Goal: Use online tool/utility: Utilize a website feature to perform a specific function

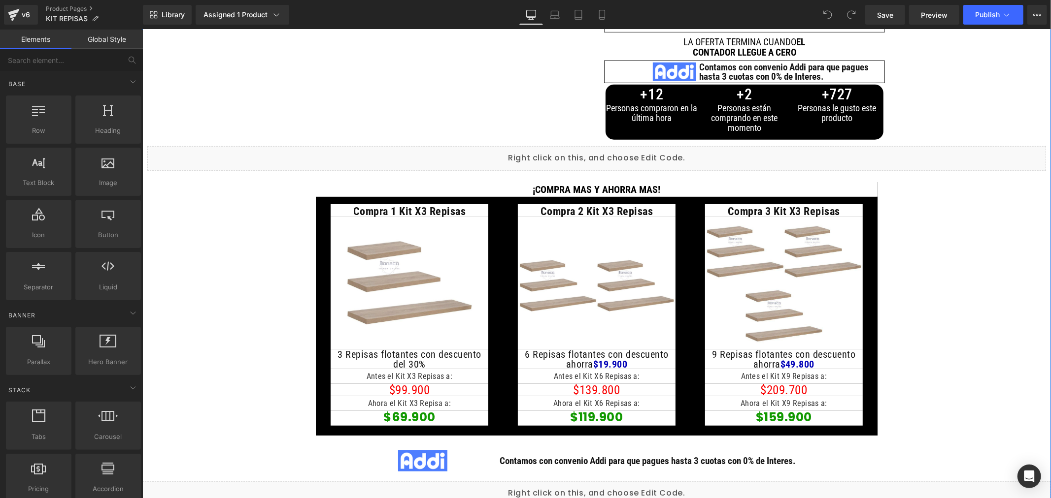
scroll to position [547, 0]
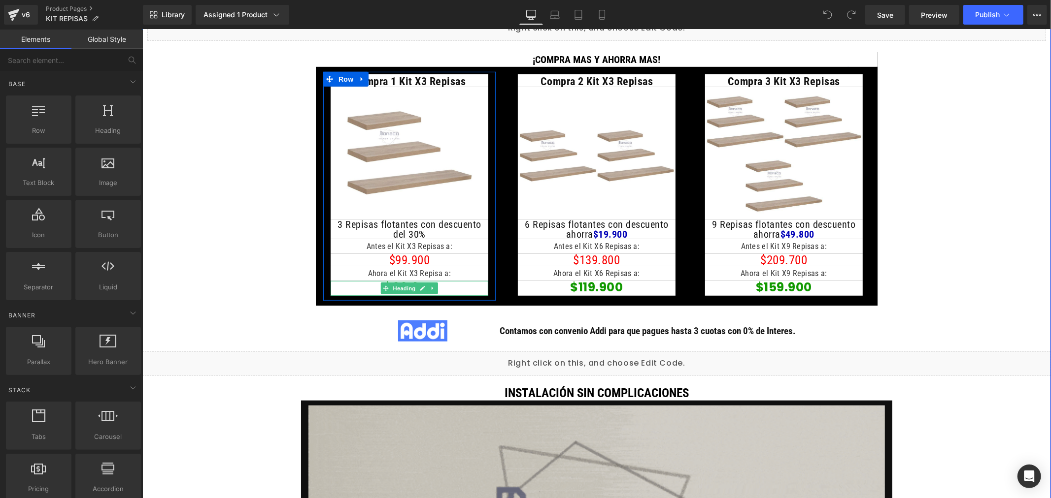
click at [453, 287] on h1 "$69.900" at bounding box center [409, 287] width 158 height 12
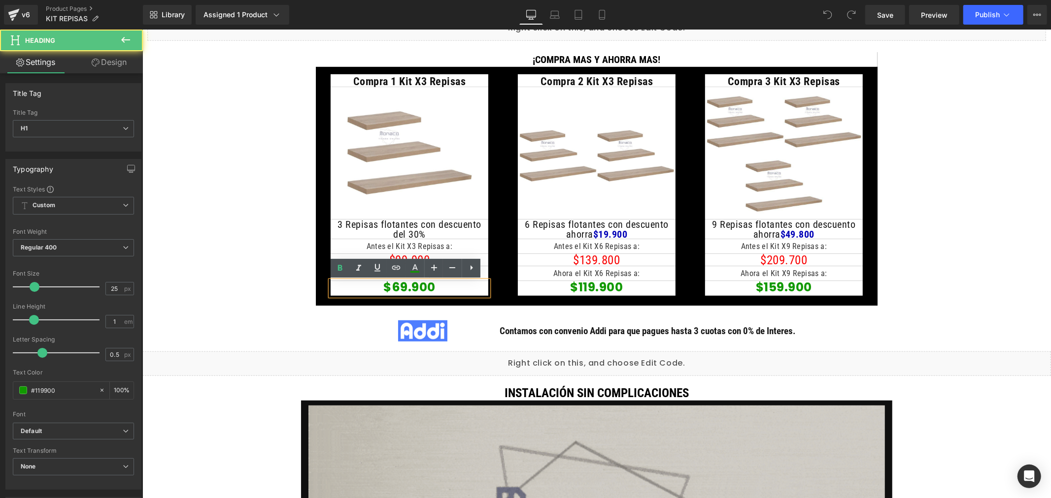
click at [401, 285] on strong "$69.900" at bounding box center [409, 286] width 52 height 17
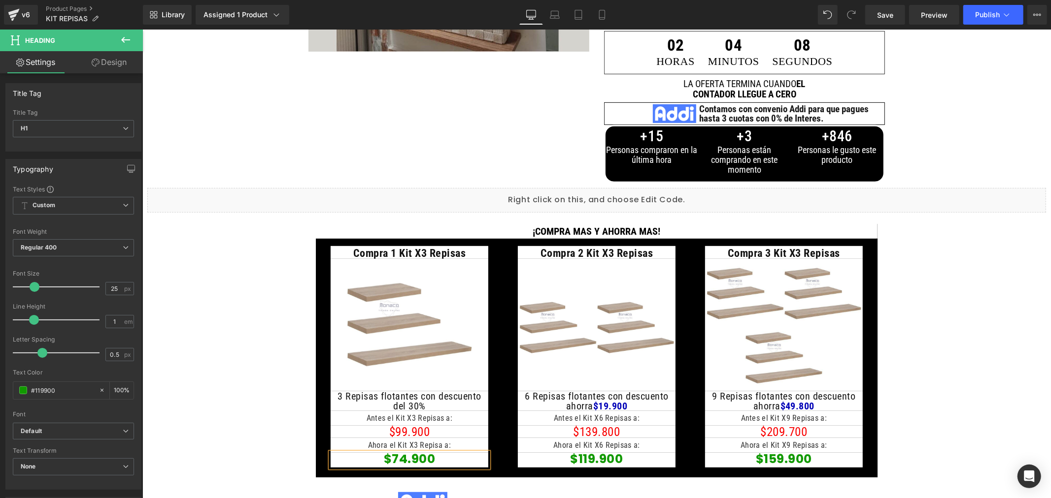
scroll to position [602, 0]
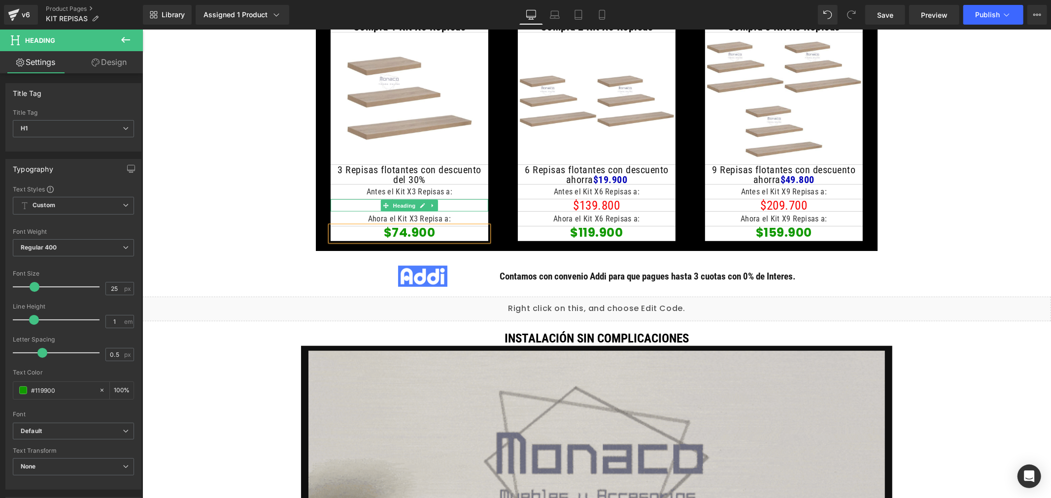
click at [462, 207] on h1 "$99.900" at bounding box center [409, 205] width 158 height 12
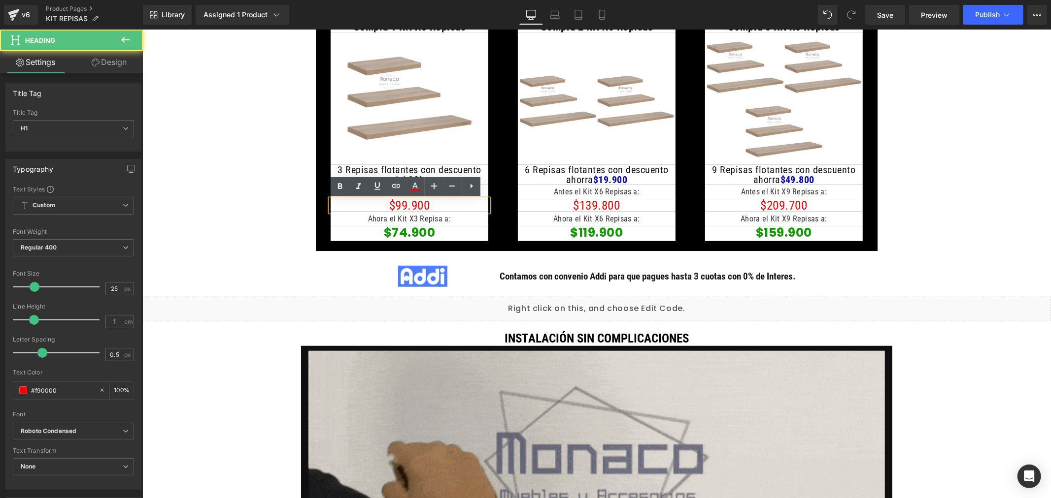
click at [396, 204] on h1 "$99.900" at bounding box center [409, 205] width 158 height 12
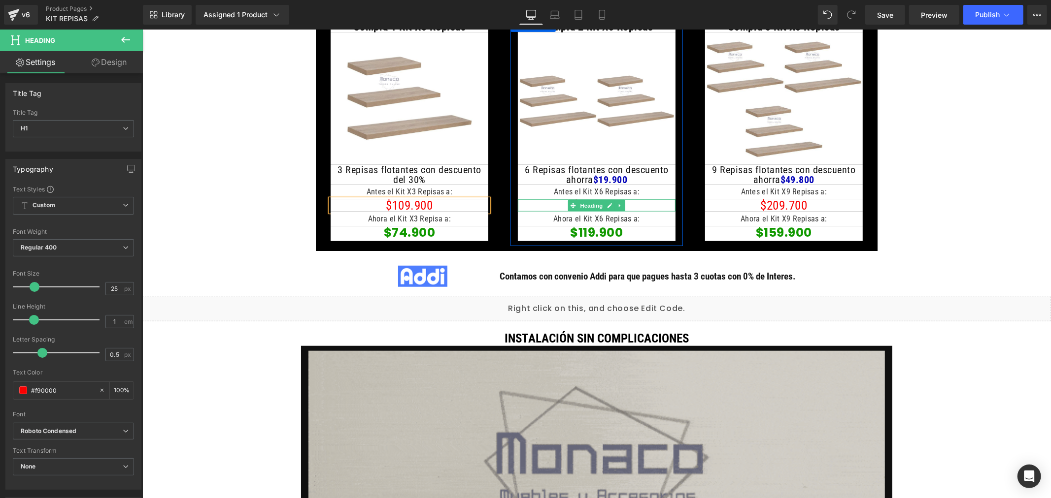
click at [645, 204] on h1 "$139.800" at bounding box center [596, 205] width 158 height 12
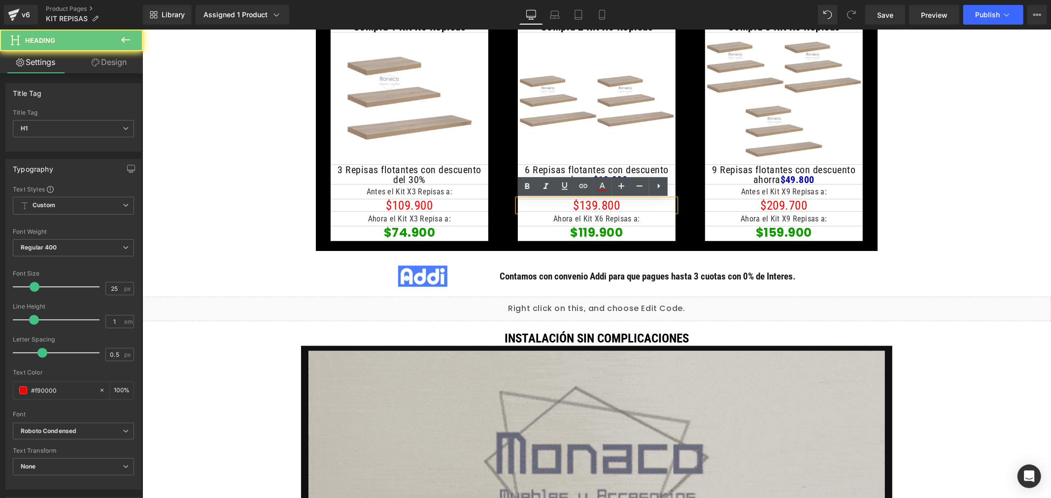
click at [585, 207] on h1 "$139.800" at bounding box center [596, 205] width 158 height 12
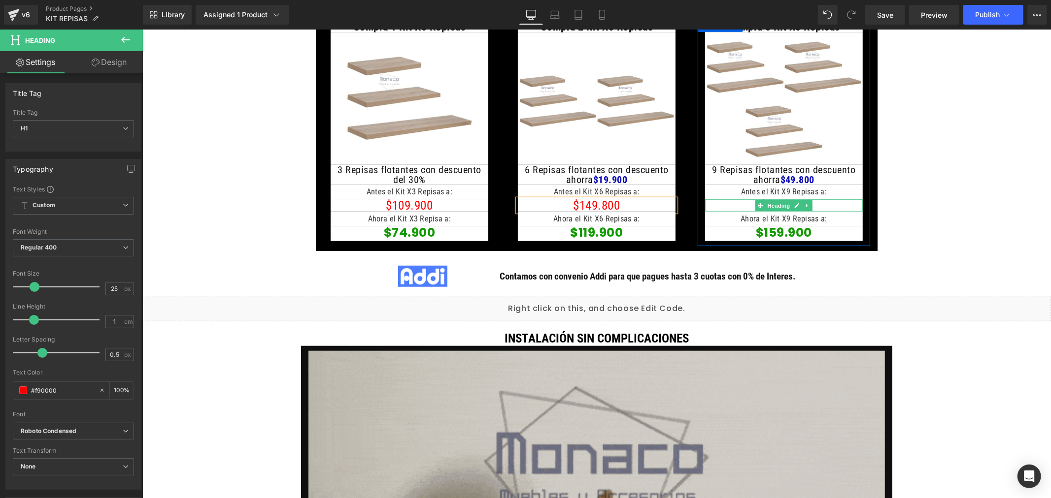
drag, startPoint x: 799, startPoint y: 200, endPoint x: 804, endPoint y: 202, distance: 5.1
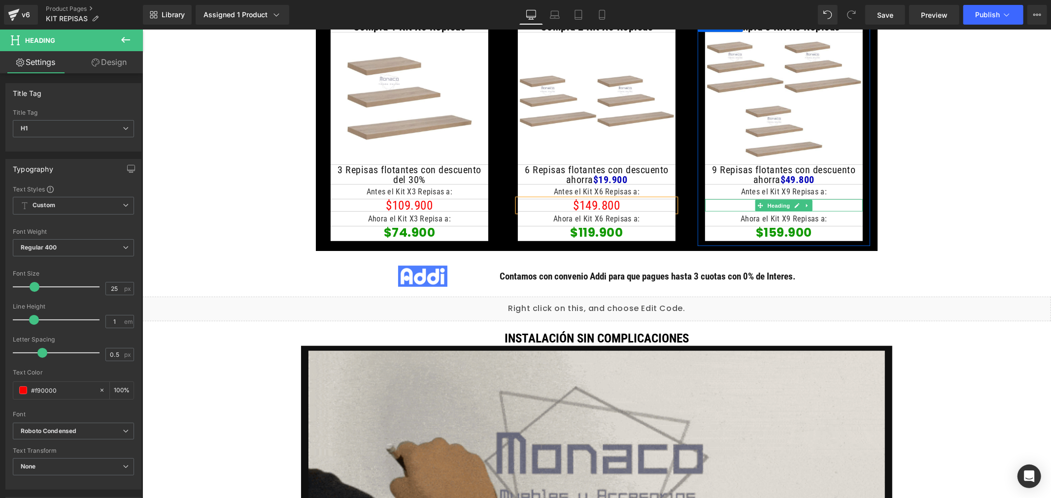
click at [801, 200] on link at bounding box center [806, 205] width 10 height 12
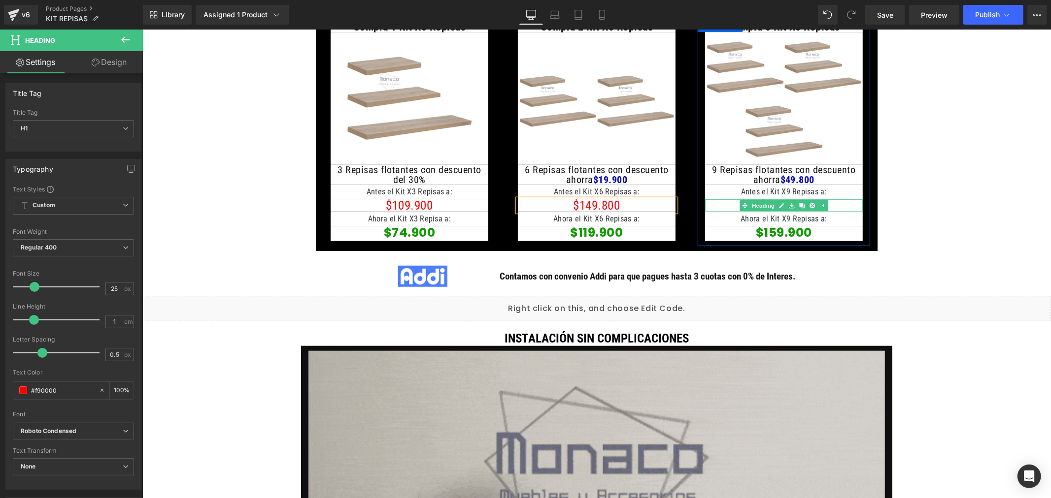
click at [830, 202] on h1 "$209.700" at bounding box center [783, 205] width 158 height 12
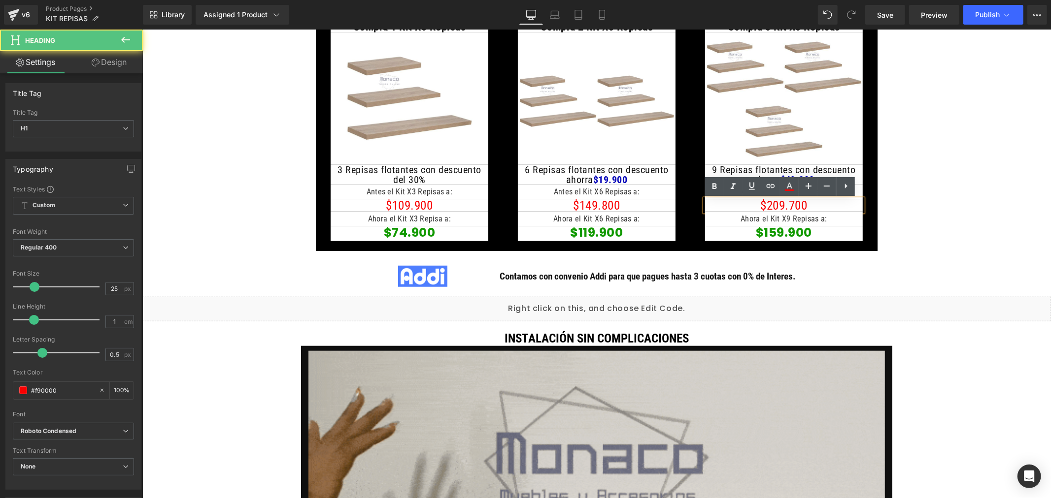
click at [777, 203] on h1 "$209.700" at bounding box center [783, 205] width 158 height 12
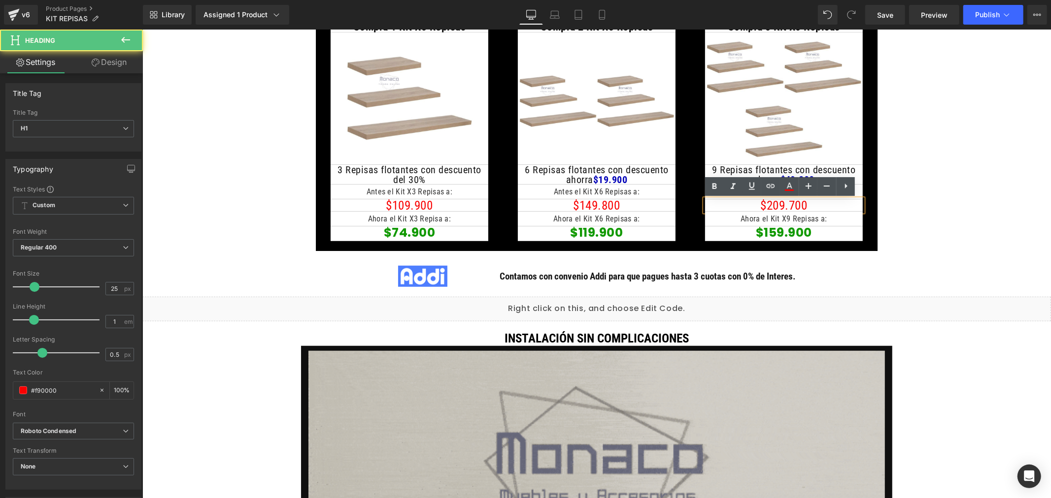
click at [780, 204] on h1 "$209.700" at bounding box center [783, 205] width 158 height 12
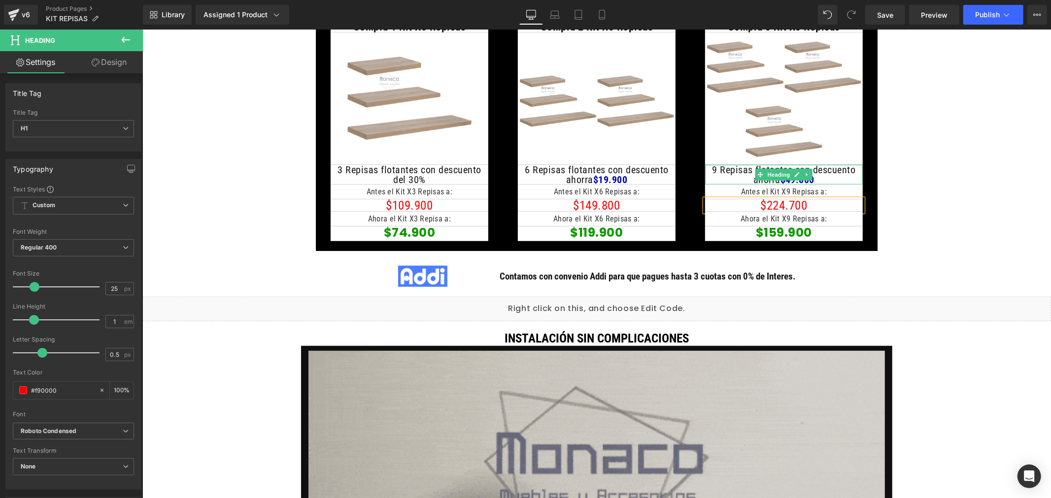
click at [830, 178] on h1 "9 Repisas flotantes con descuento ahorra $49.800" at bounding box center [783, 175] width 158 height 20
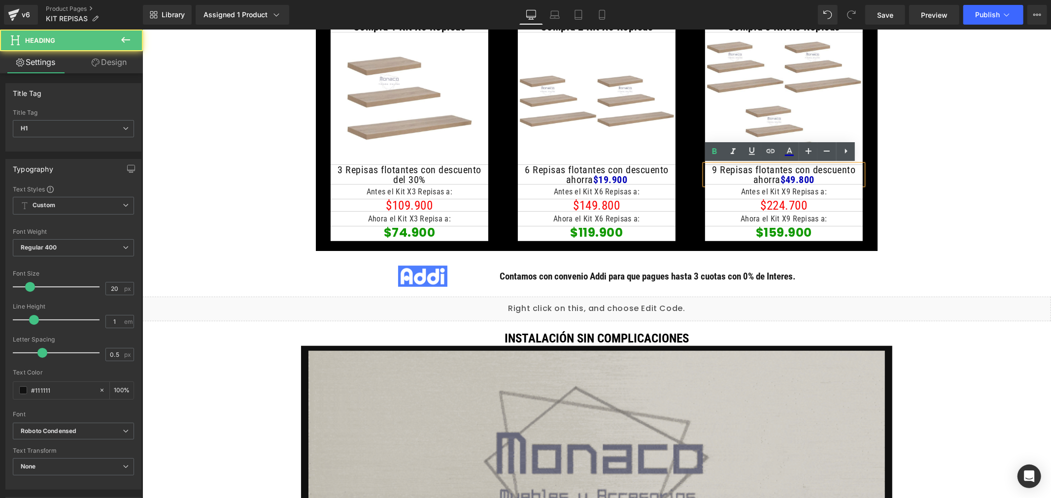
click at [790, 179] on span "$49.800" at bounding box center [797, 179] width 34 height 12
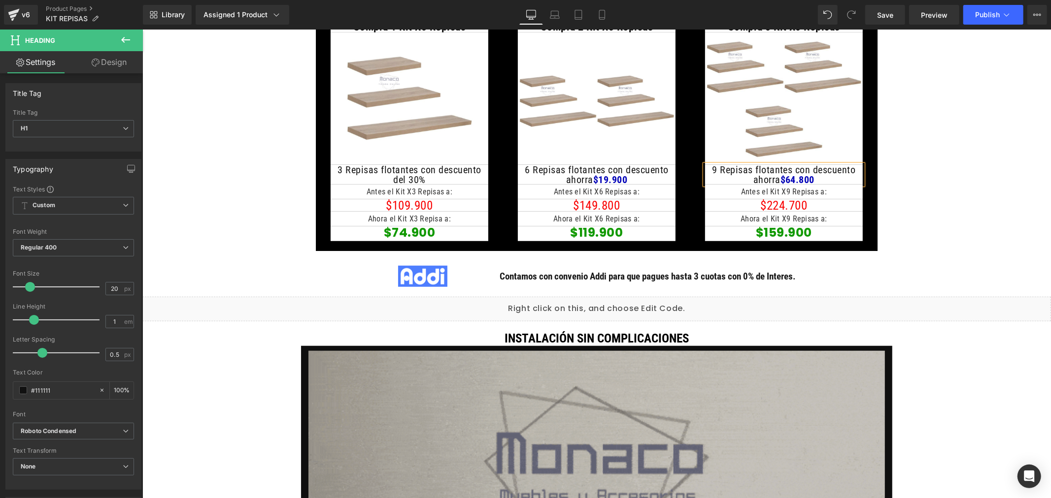
click at [650, 179] on h1 "6 Repisas flotantes con descuento ahorra $19.900" at bounding box center [596, 175] width 158 height 20
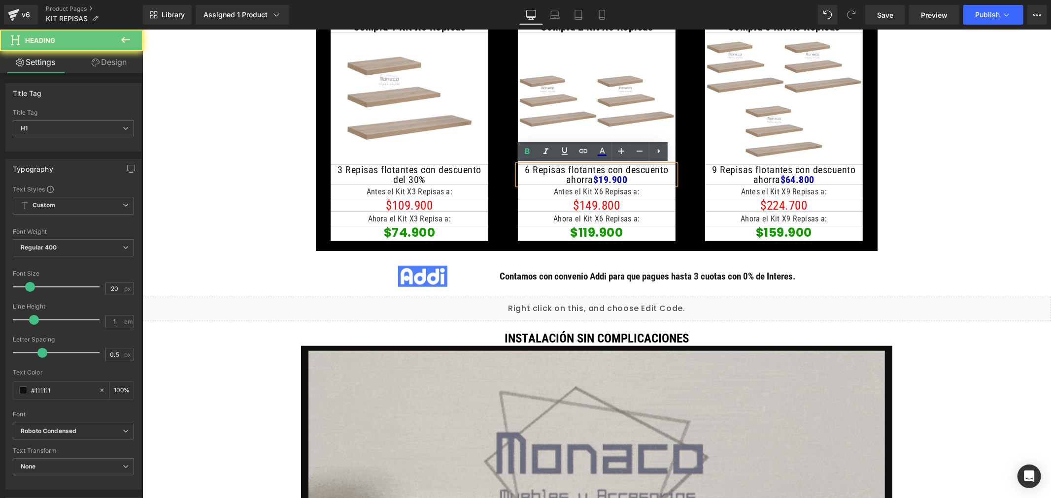
click at [599, 177] on strong "$19.900" at bounding box center [610, 179] width 34 height 12
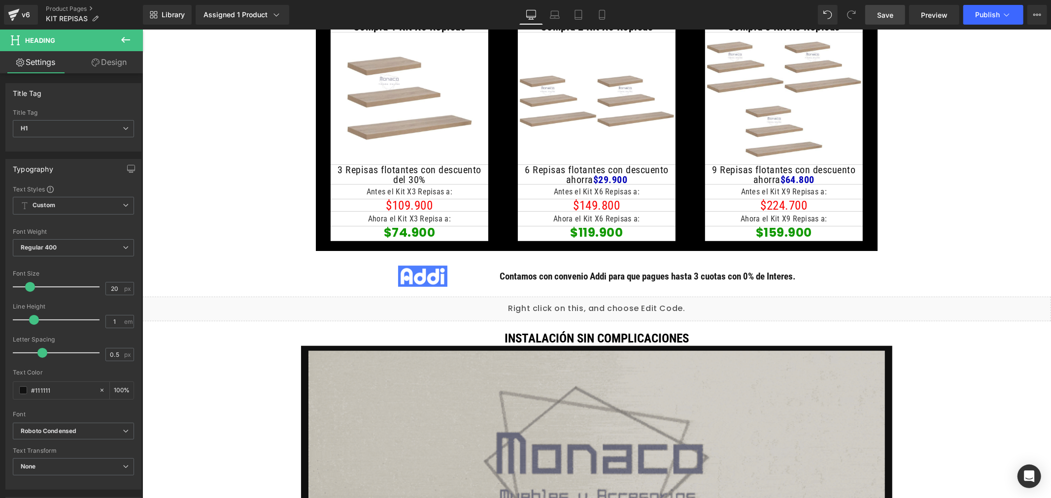
click at [885, 13] on span "Save" at bounding box center [885, 15] width 16 height 10
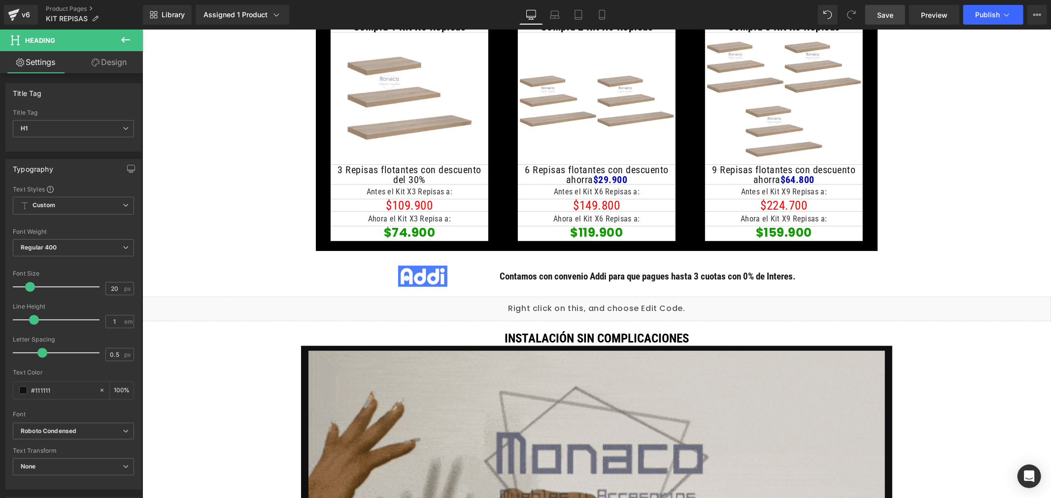
click at [897, 13] on link "Save" at bounding box center [885, 15] width 40 height 20
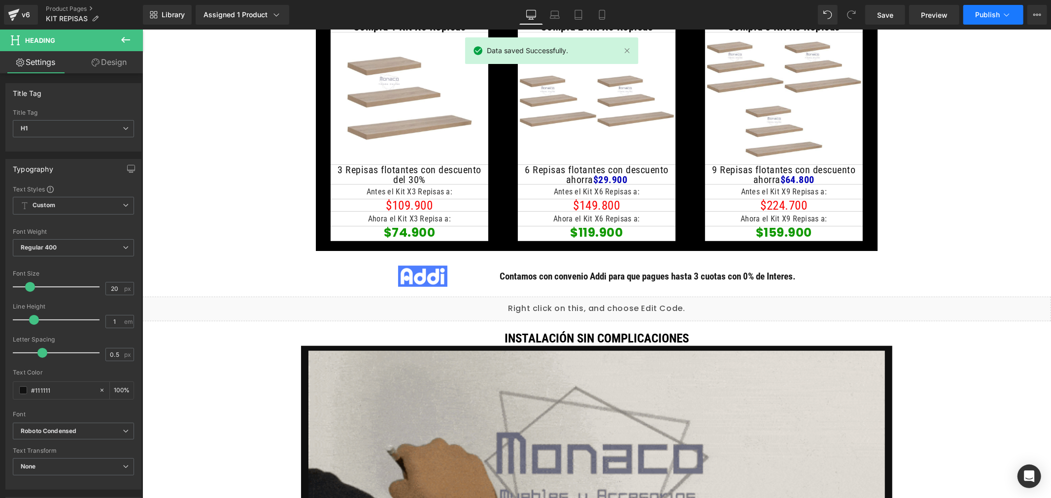
click at [995, 13] on span "Publish" at bounding box center [987, 15] width 25 height 8
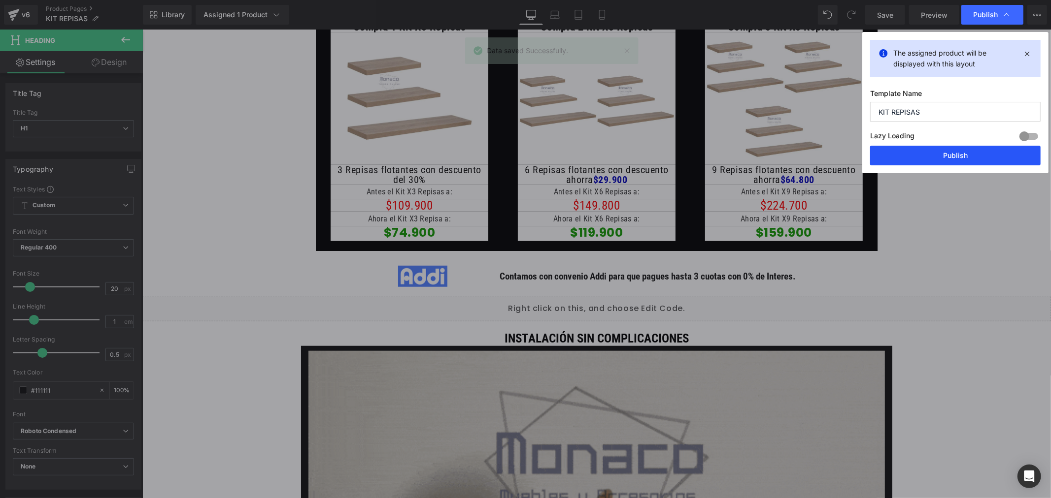
click at [973, 164] on button "Publish" at bounding box center [955, 156] width 170 height 20
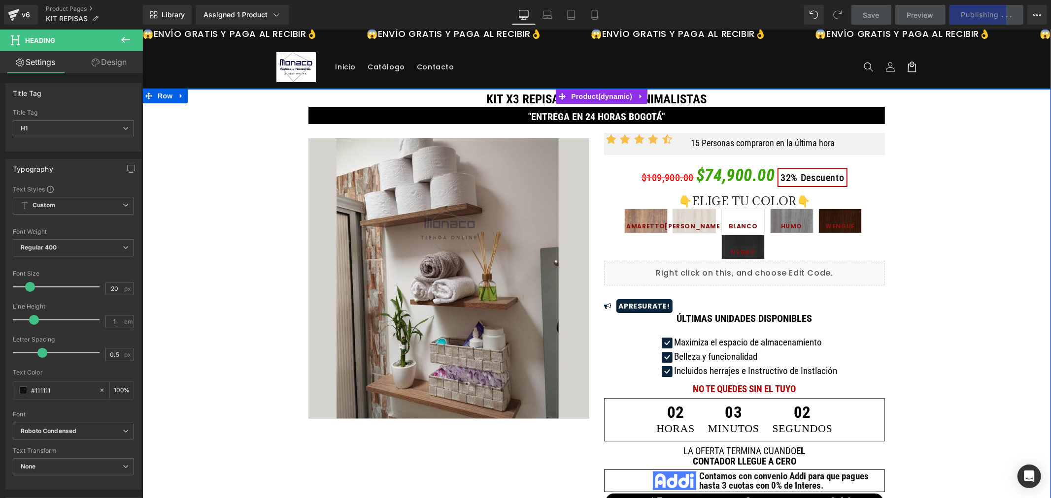
scroll to position [0, 0]
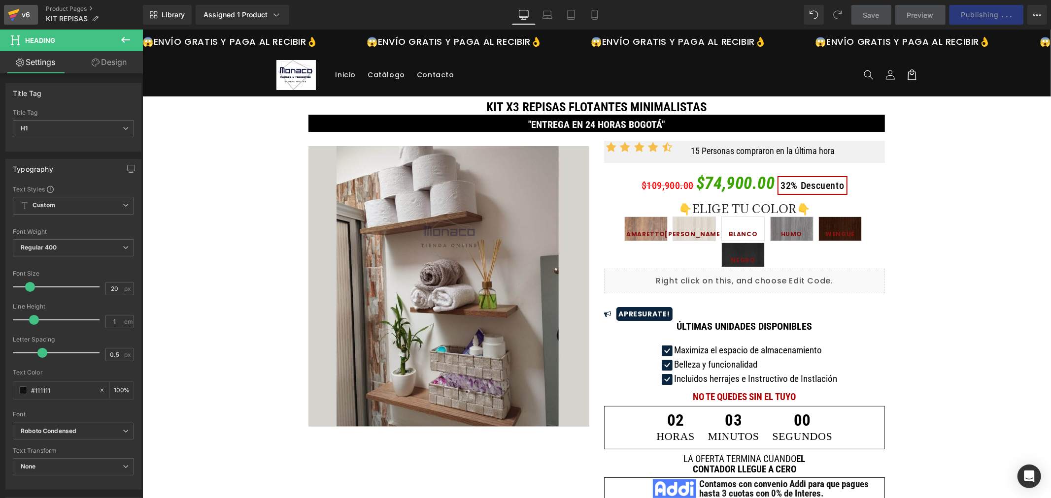
click at [21, 13] on div "v6" at bounding box center [26, 14] width 12 height 13
